Goal: Task Accomplishment & Management: Manage account settings

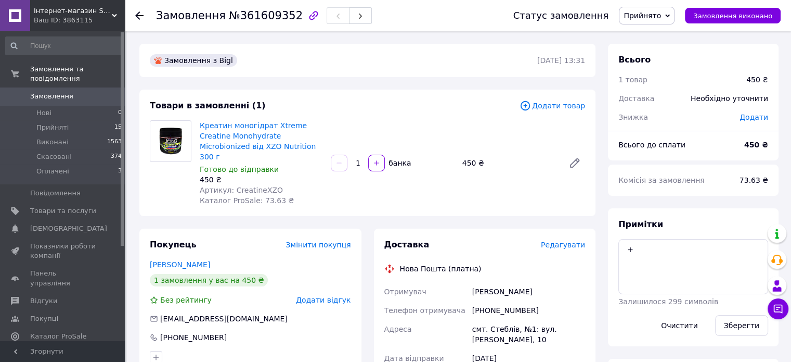
drag, startPoint x: 471, startPoint y: 279, endPoint x: 540, endPoint y: 289, distance: 69.4
click at [540, 289] on div "[PERSON_NAME]" at bounding box center [528, 291] width 117 height 19
copy div "[PERSON_NAME]"
drag, startPoint x: 473, startPoint y: 298, endPoint x: 524, endPoint y: 302, distance: 51.1
click at [524, 302] on div "[PHONE_NUMBER]" at bounding box center [528, 310] width 117 height 19
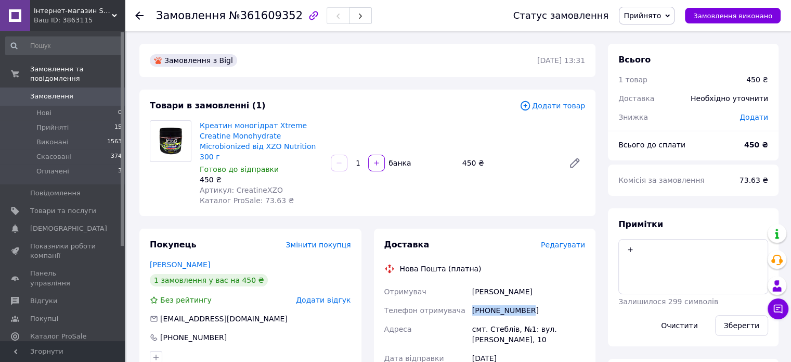
copy div "[PHONE_NUMBER]"
drag, startPoint x: 485, startPoint y: 326, endPoint x: 520, endPoint y: 332, distance: 35.3
click at [520, 332] on div "смт. Стеблів, №1: вул. [PERSON_NAME], 10" at bounding box center [528, 333] width 117 height 29
copy div "смт. Стеблів, №1: вул. [PERSON_NAME], 10"
